Goal: Task Accomplishment & Management: Use online tool/utility

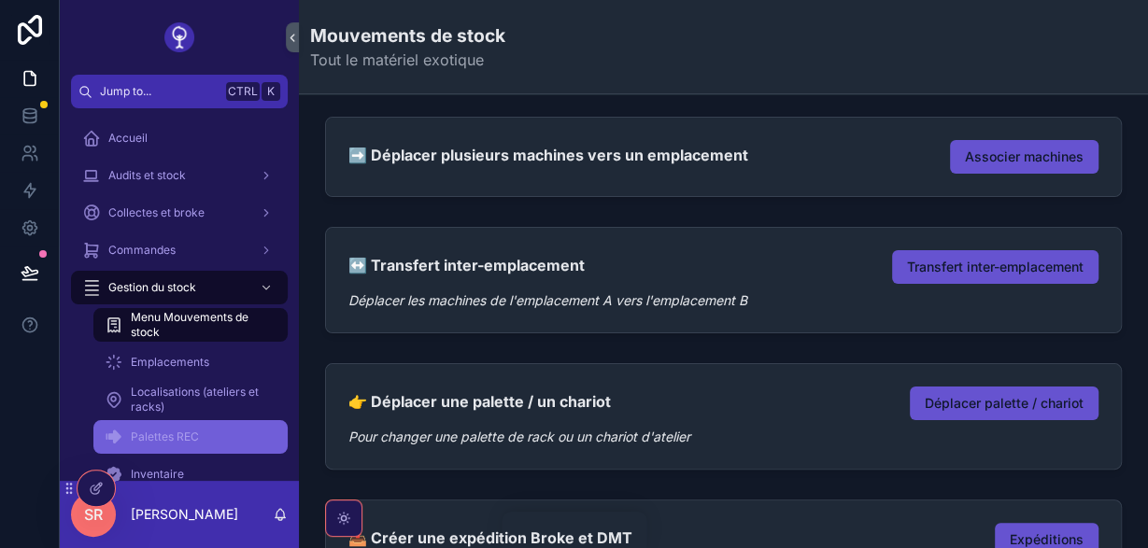
scroll to position [71, 0]
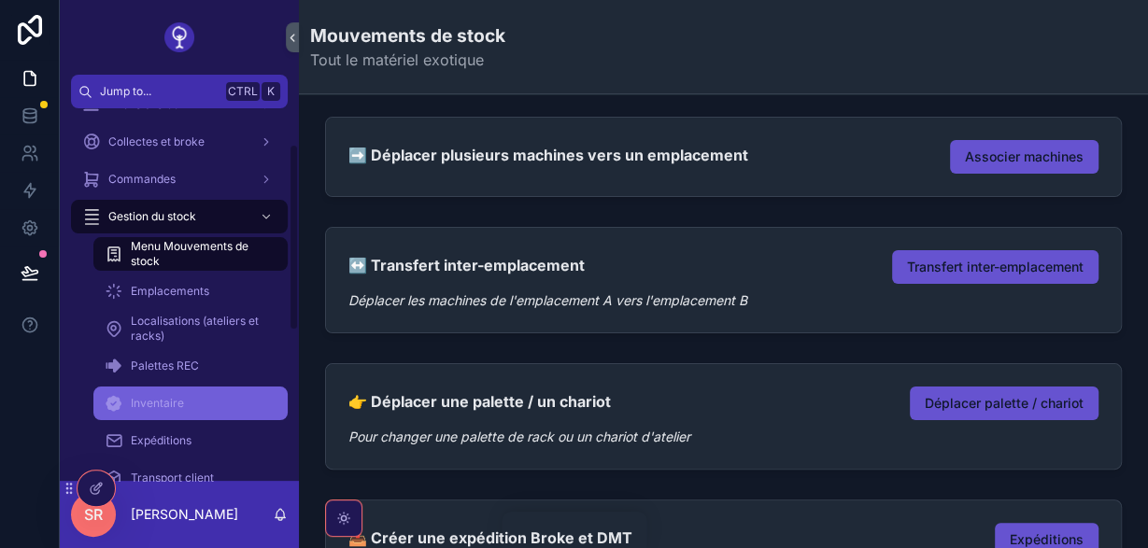
click at [244, 404] on div "Inventaire" at bounding box center [191, 403] width 172 height 30
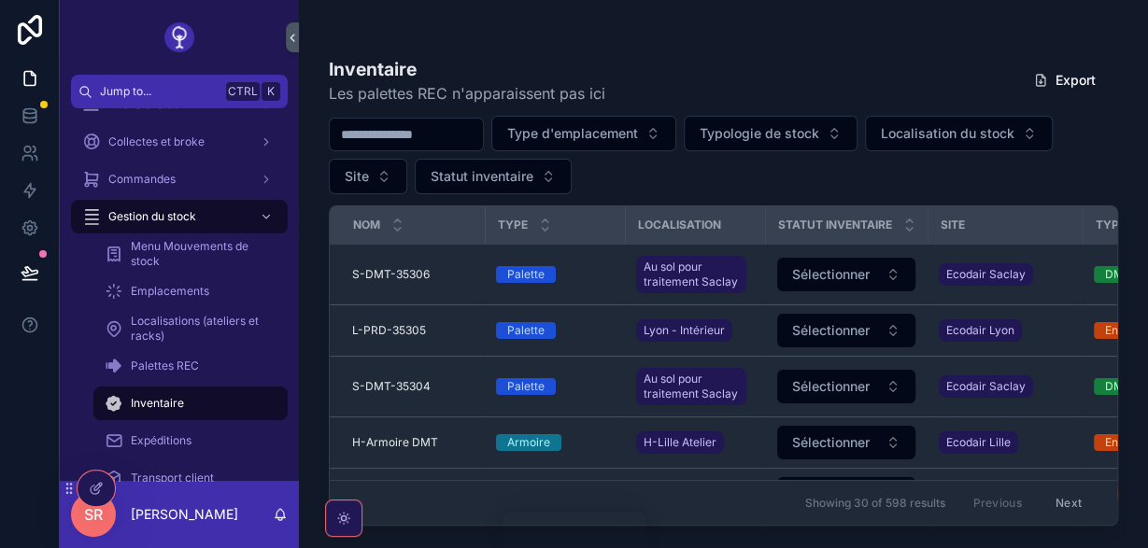
click at [415, 135] on input "scrollable content" at bounding box center [406, 134] width 153 height 26
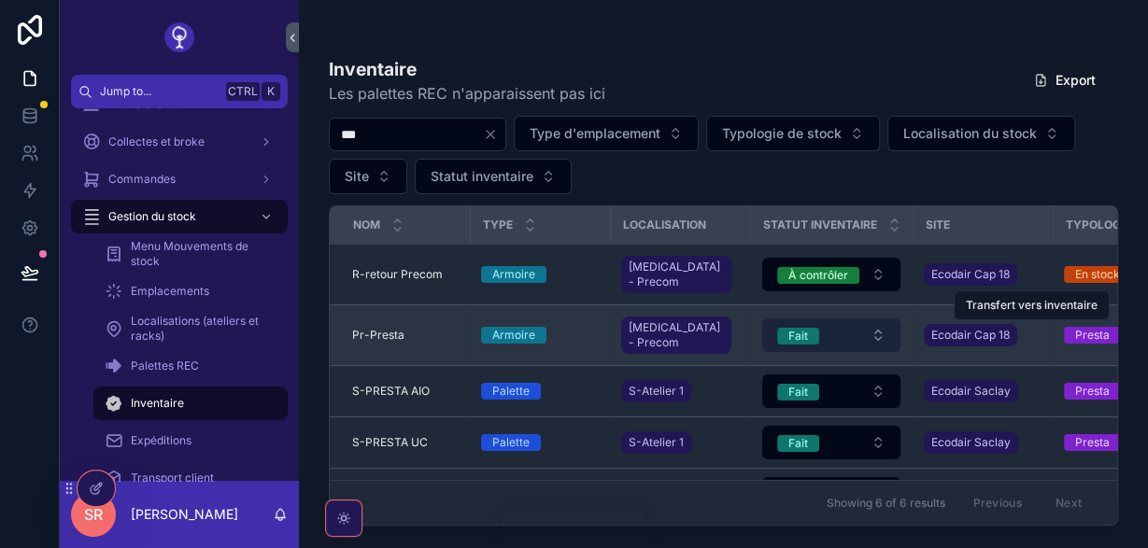
type input "***"
click at [866, 318] on button "Fait" at bounding box center [831, 335] width 138 height 34
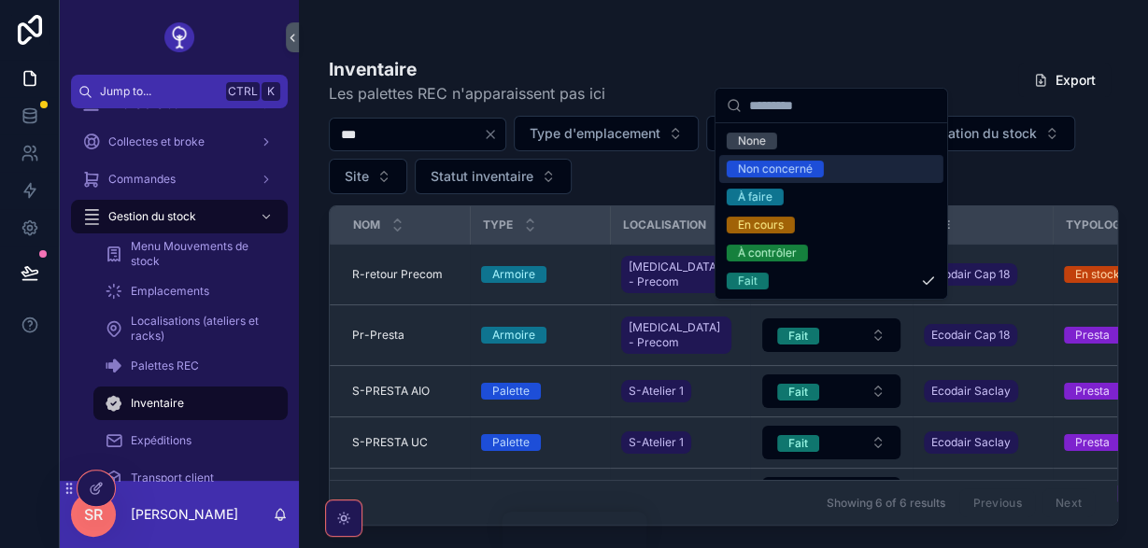
click at [673, 162] on div "*** Type d'emplacement Typologie de stock Localisation du stock Site Statut inv…" at bounding box center [723, 155] width 789 height 78
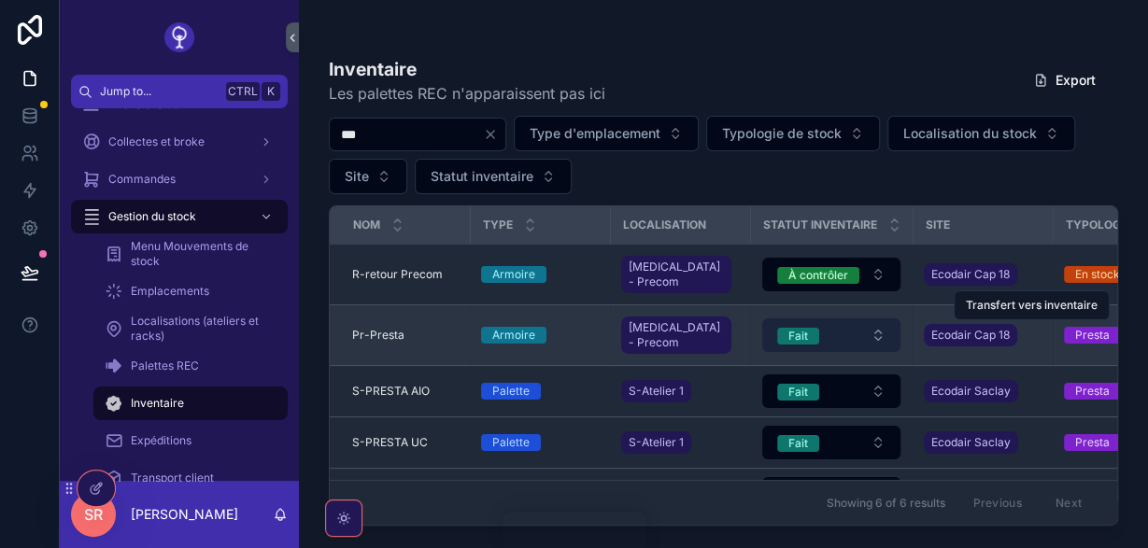
click at [835, 324] on button "Fait" at bounding box center [831, 335] width 138 height 34
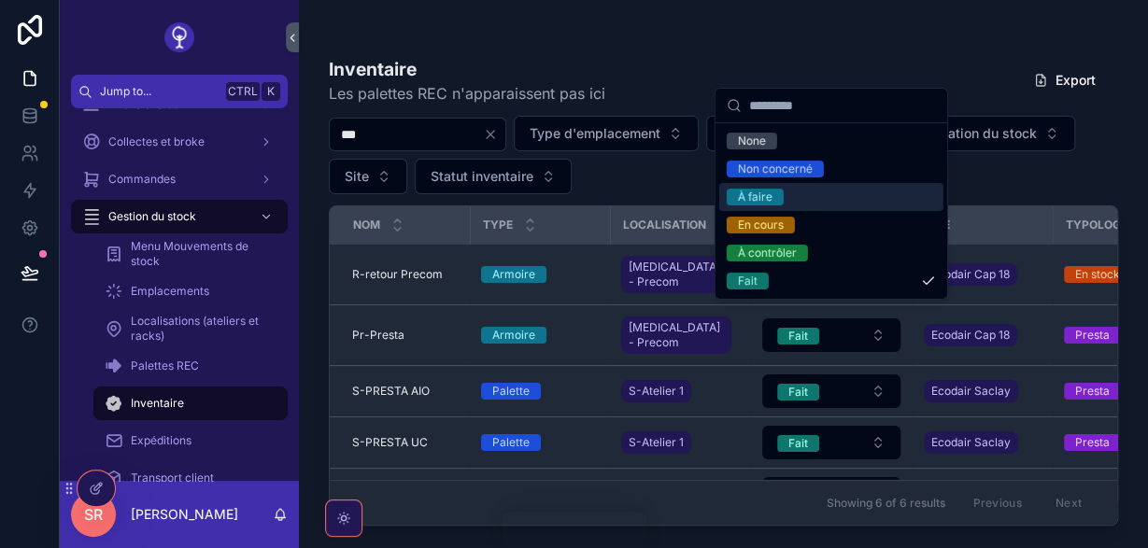
click at [811, 200] on div "À faire" at bounding box center [831, 197] width 224 height 28
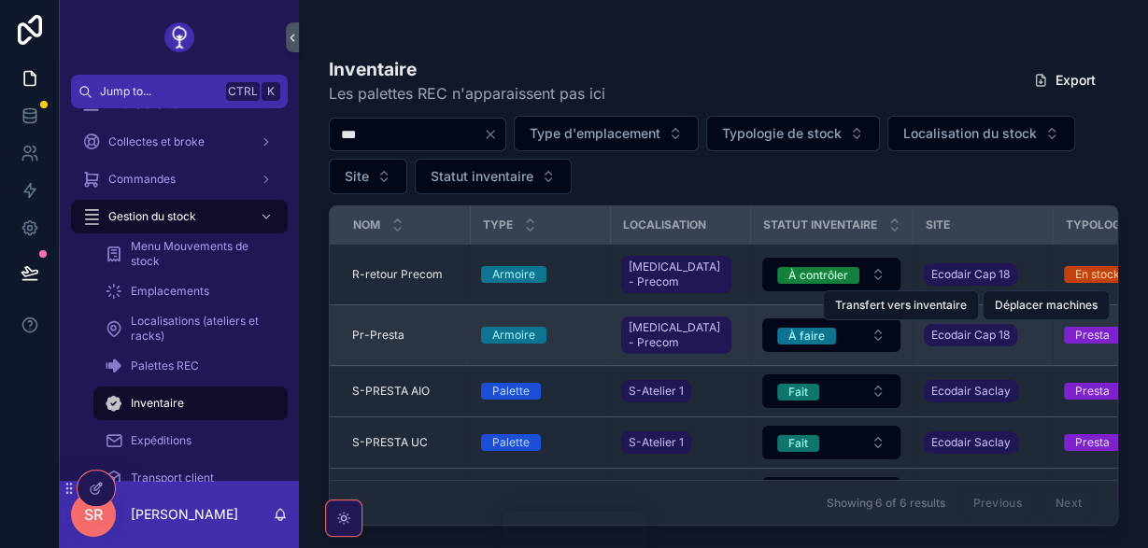
click at [404, 328] on div "Pr-Presta Pr-Presta" at bounding box center [405, 335] width 106 height 15
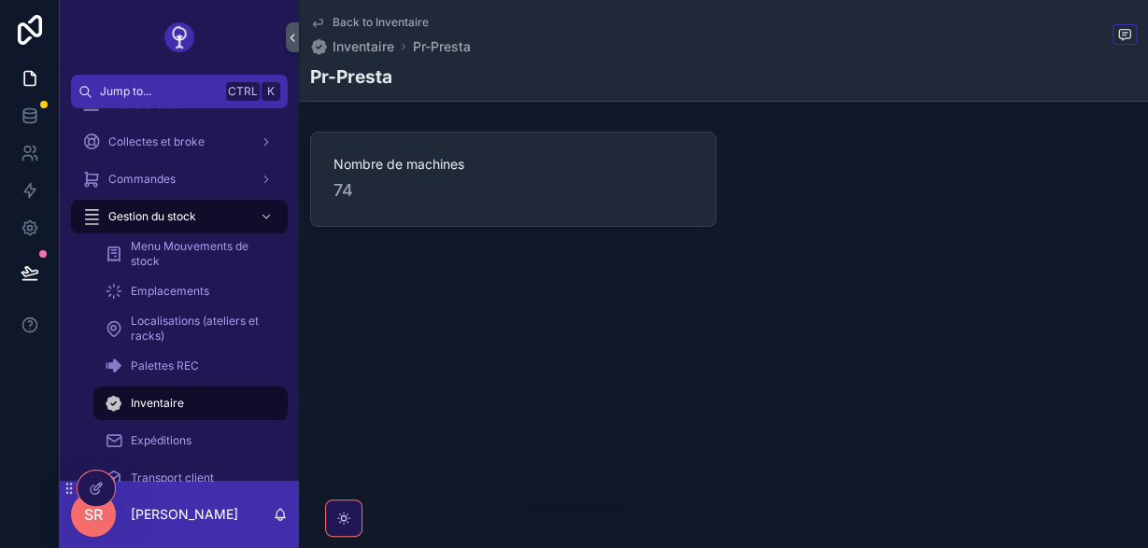
click at [317, 23] on icon "scrollable content" at bounding box center [317, 22] width 15 height 15
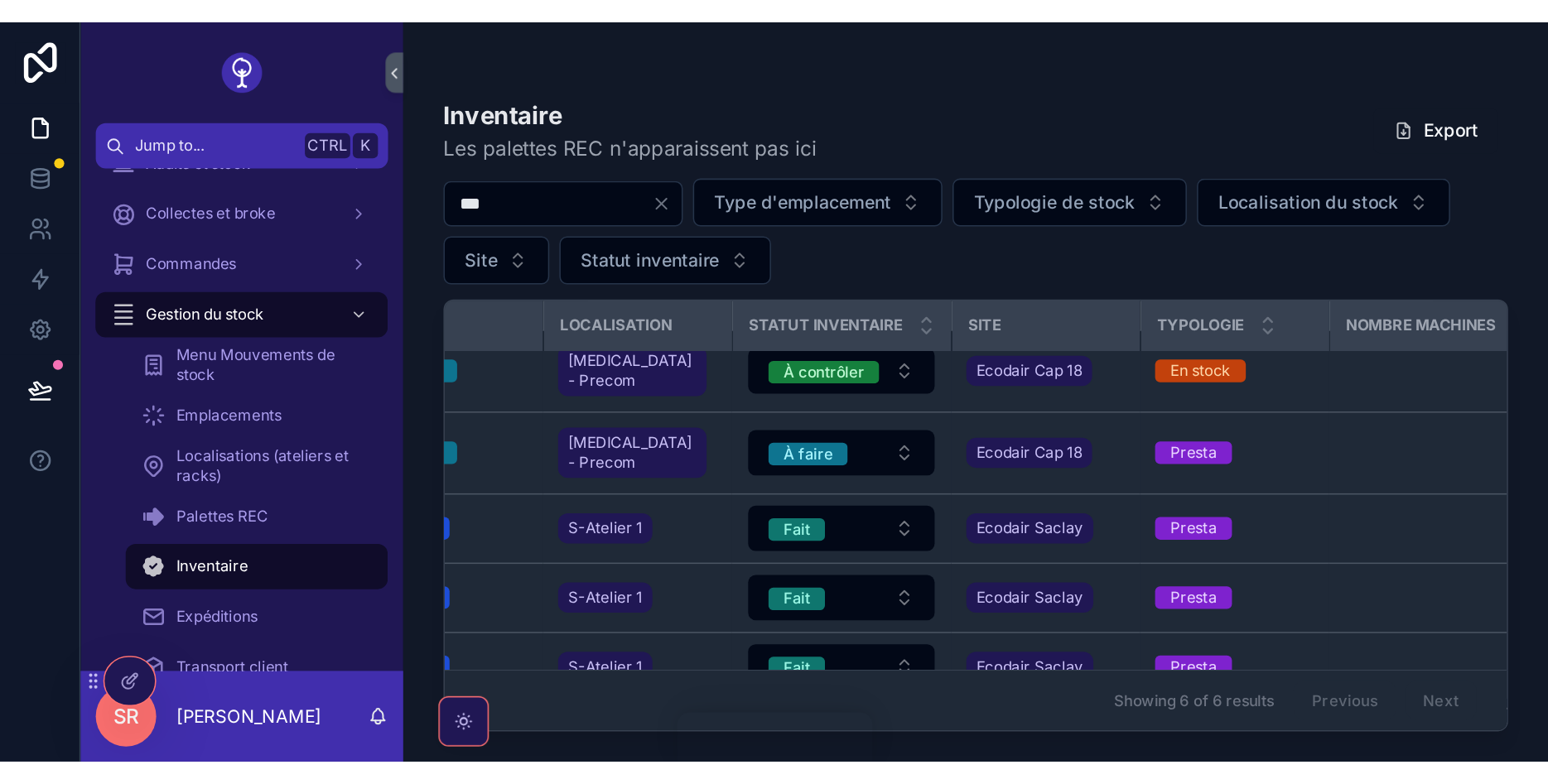
scroll to position [14, 42]
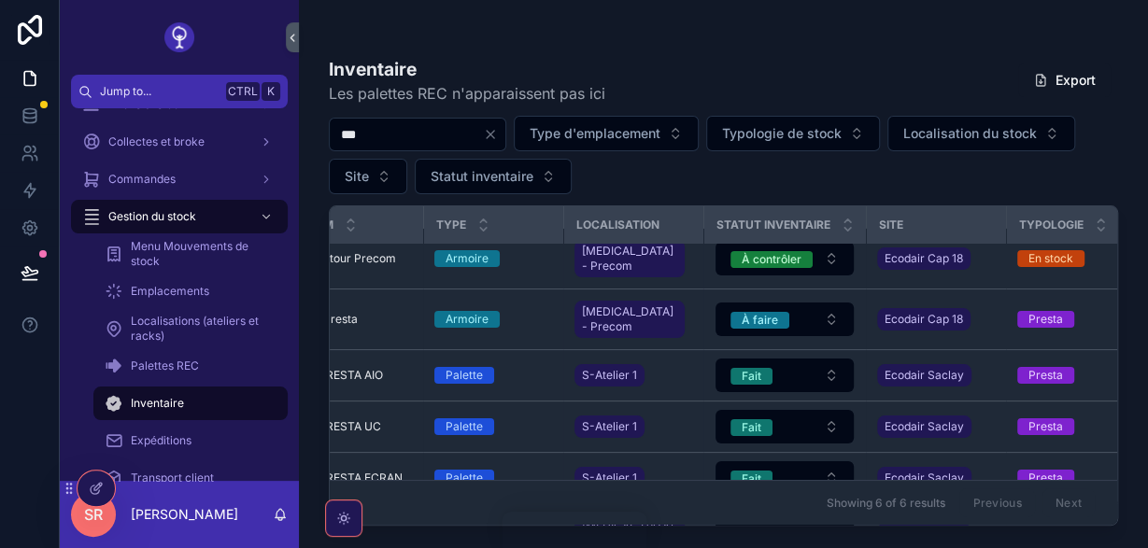
click at [753, 48] on div "Inventaire Les palettes REC n'apparaissent pas ici Export *** Type d'emplacemen…" at bounding box center [723, 285] width 789 height 481
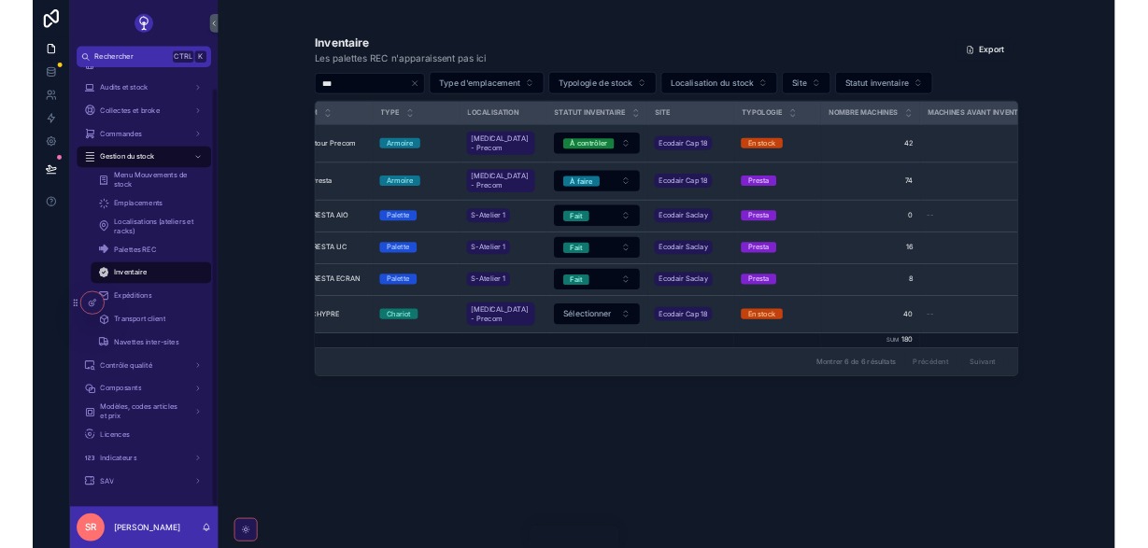
scroll to position [35, 0]
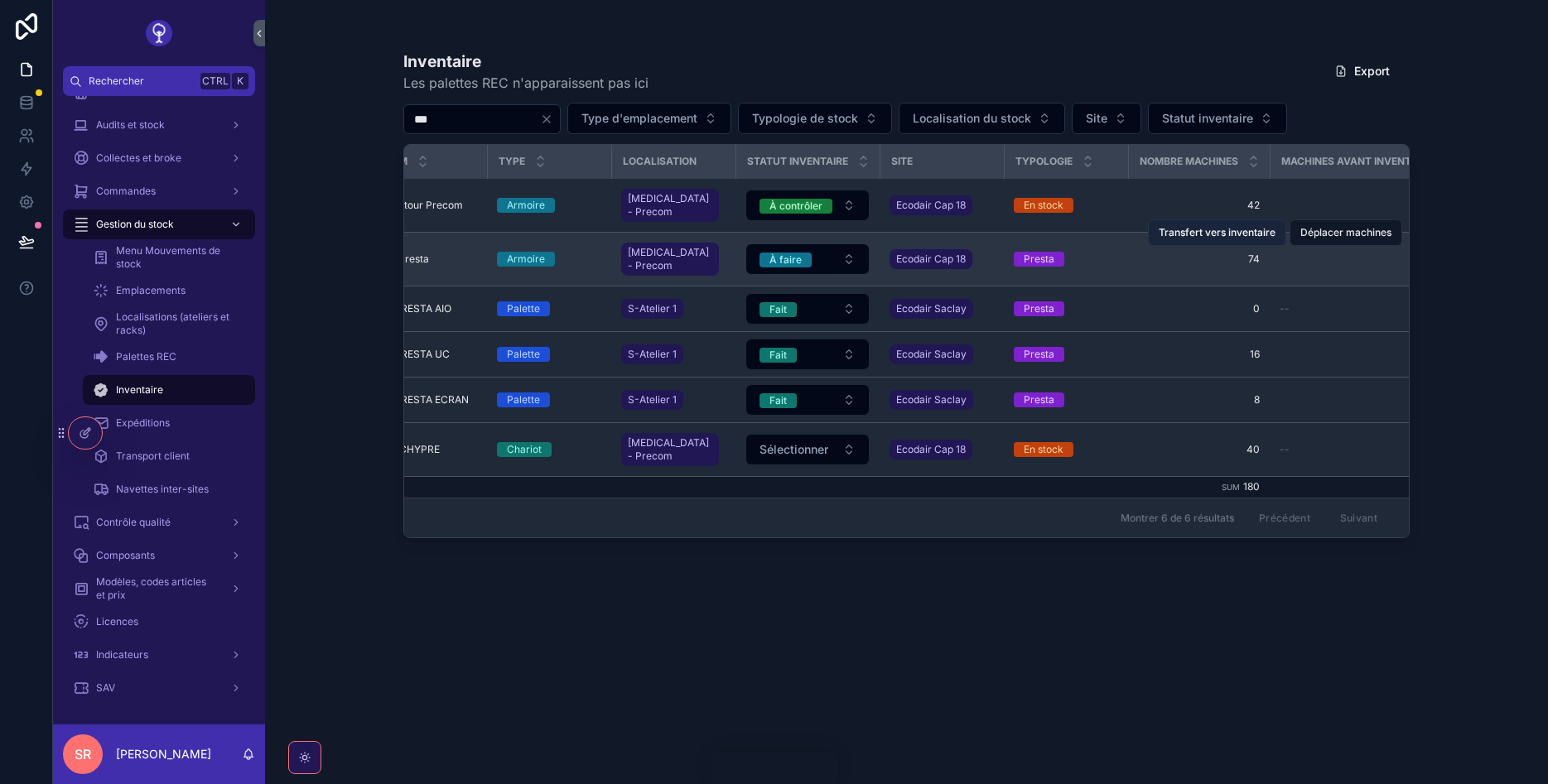
click at [1018, 226] on span "Transfert vers inventaire" at bounding box center [1217, 232] width 117 height 13
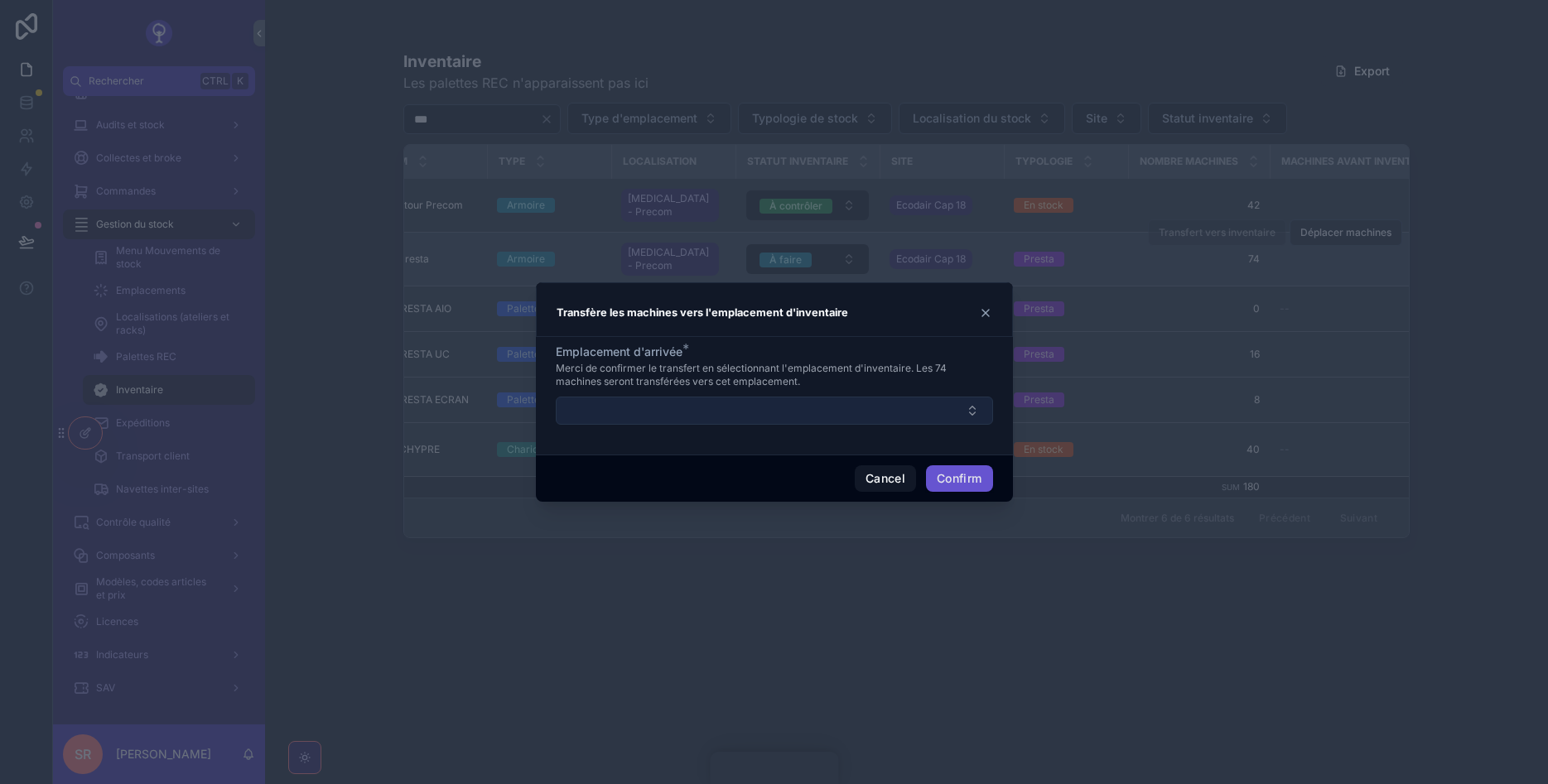
click at [853, 410] on button "Select Button" at bounding box center [774, 411] width 437 height 28
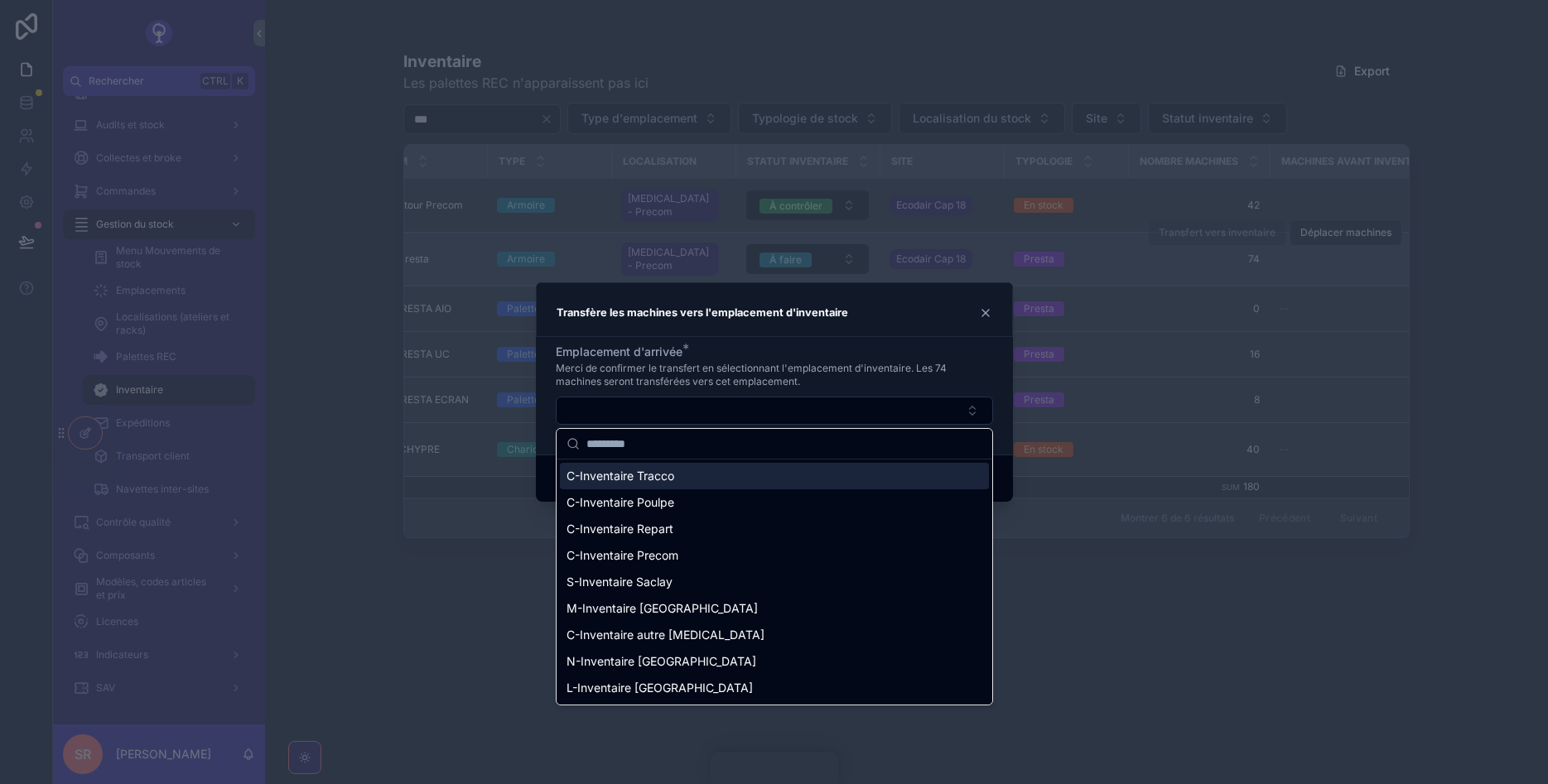
click at [1018, 485] on div at bounding box center [774, 392] width 1548 height 784
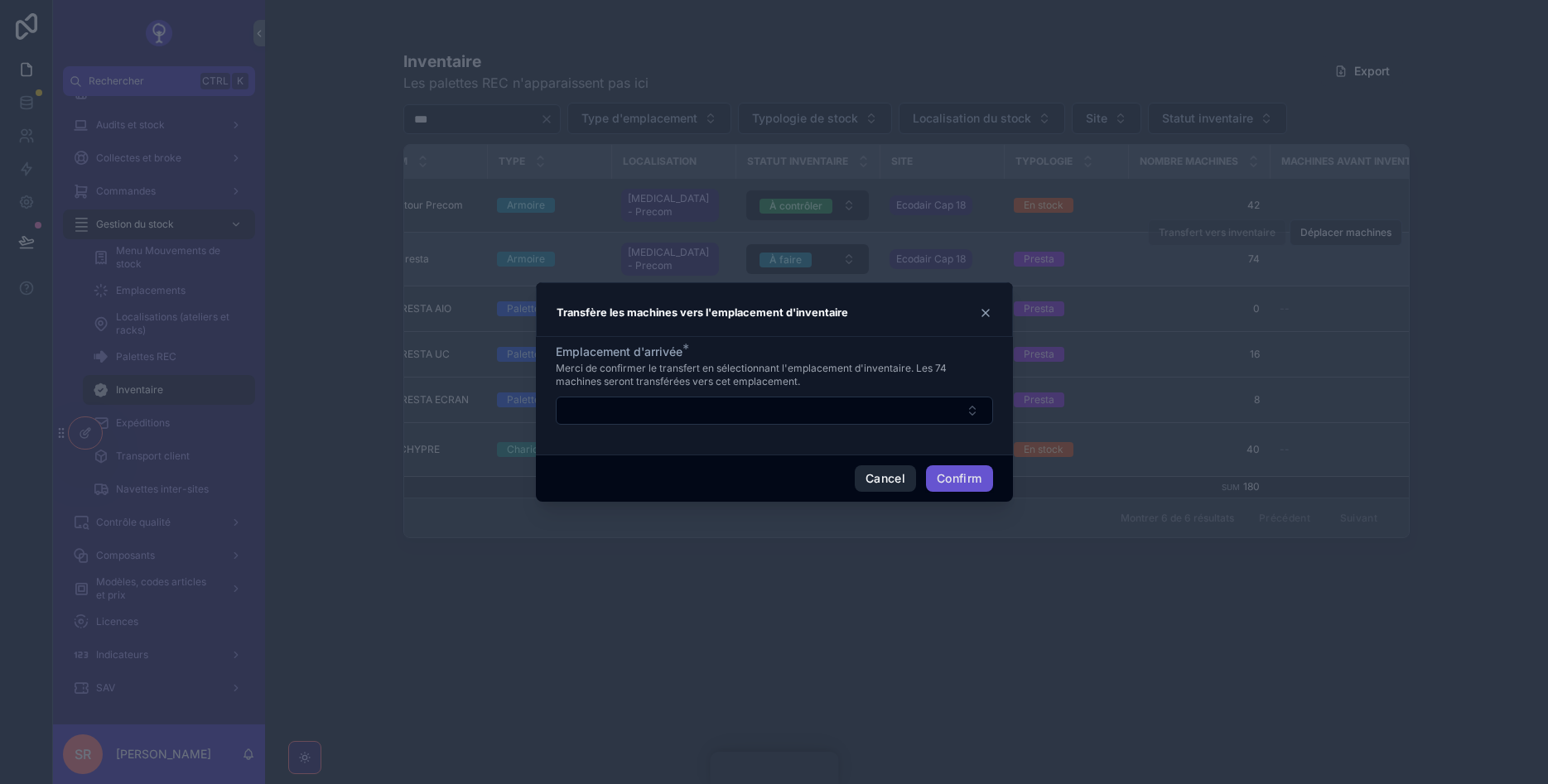
click at [869, 482] on button "Cancel" at bounding box center [885, 479] width 61 height 27
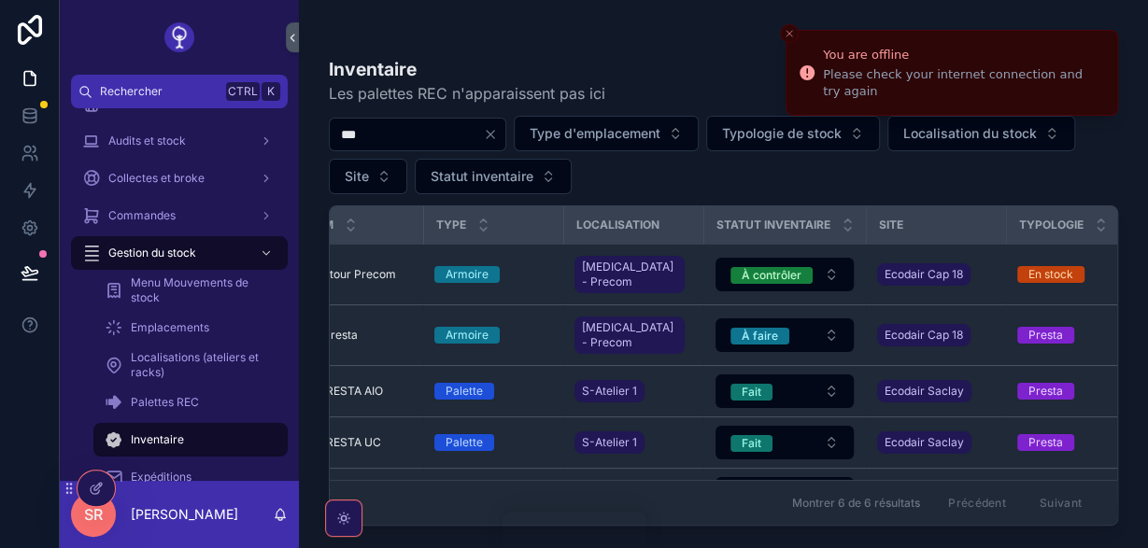
scroll to position [34, 0]
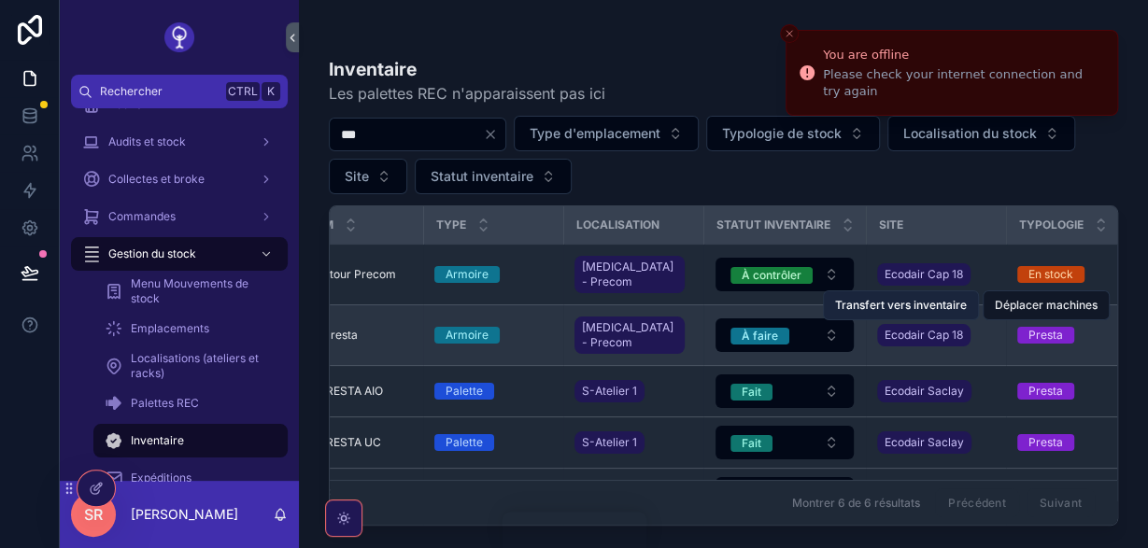
click at [934, 298] on span "Transfert vers inventaire" at bounding box center [901, 305] width 132 height 15
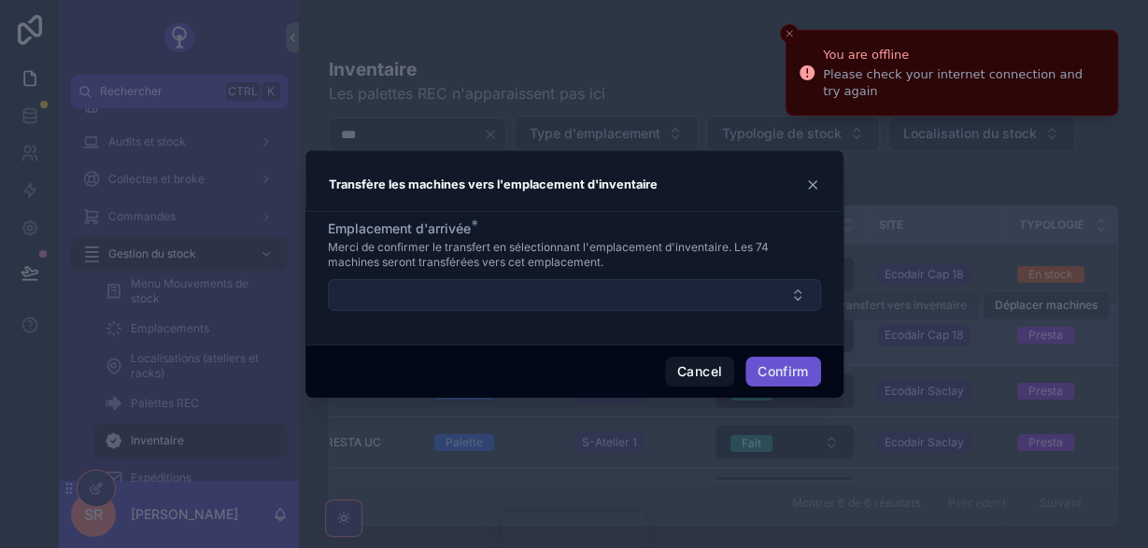
click at [581, 299] on button "Select Button" at bounding box center [574, 295] width 493 height 32
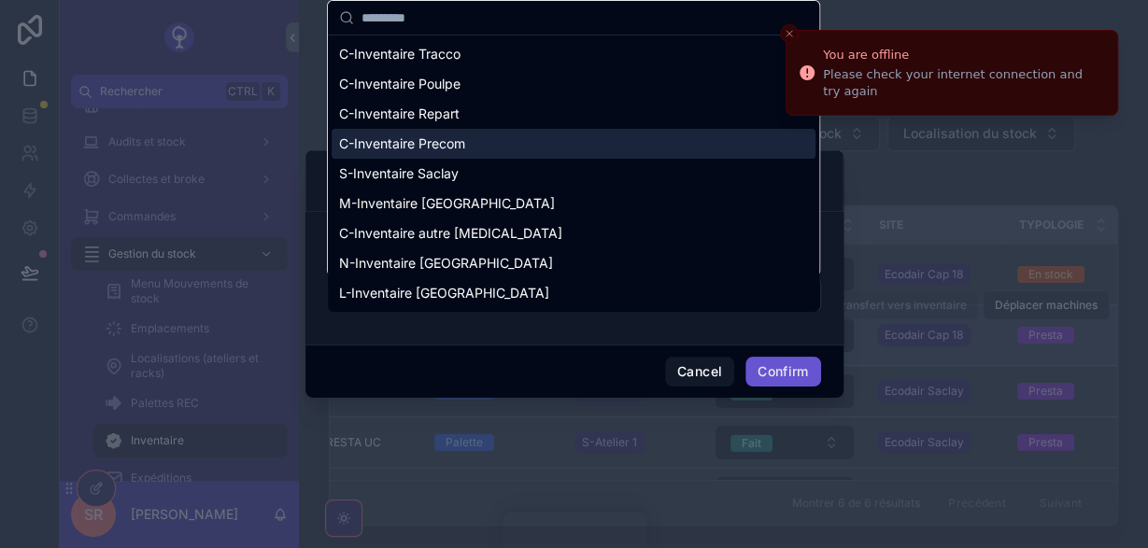
click at [472, 138] on div "C-Inventaire Precom" at bounding box center [573, 144] width 484 height 30
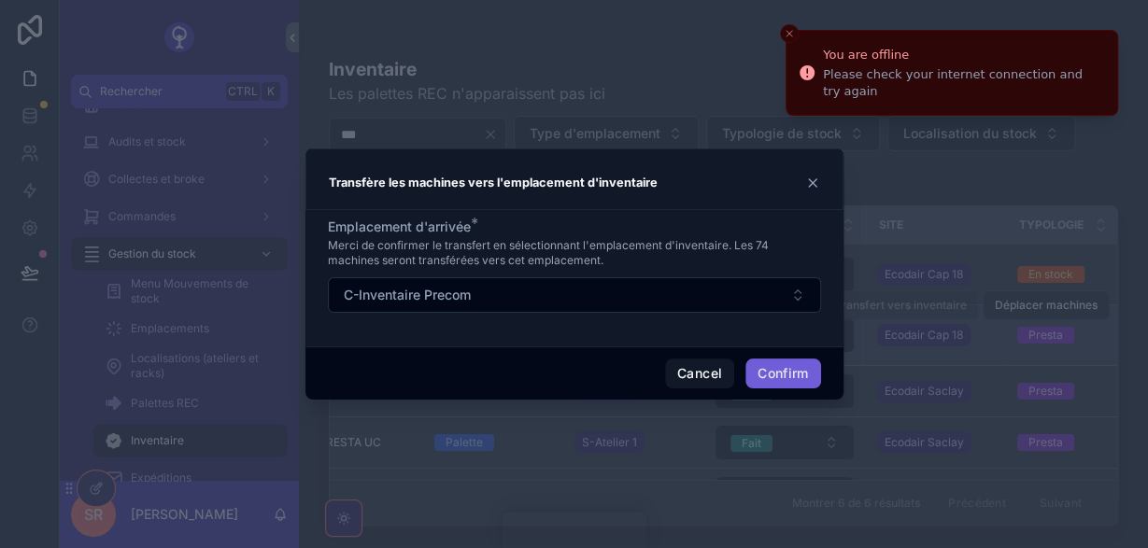
click at [785, 375] on button "Confirm" at bounding box center [782, 374] width 75 height 30
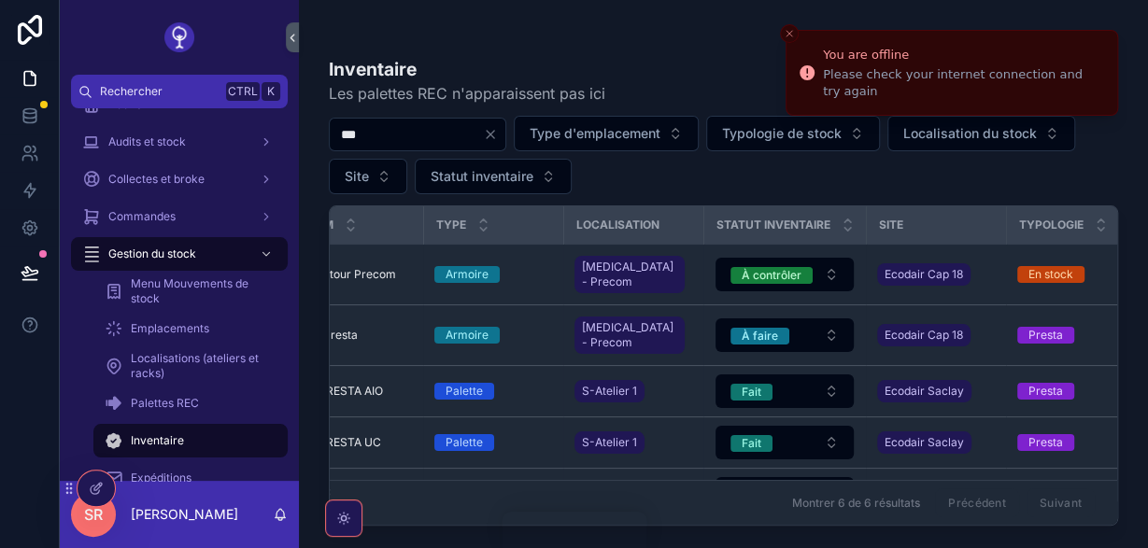
scroll to position [0, 0]
